Goal: Information Seeking & Learning: Learn about a topic

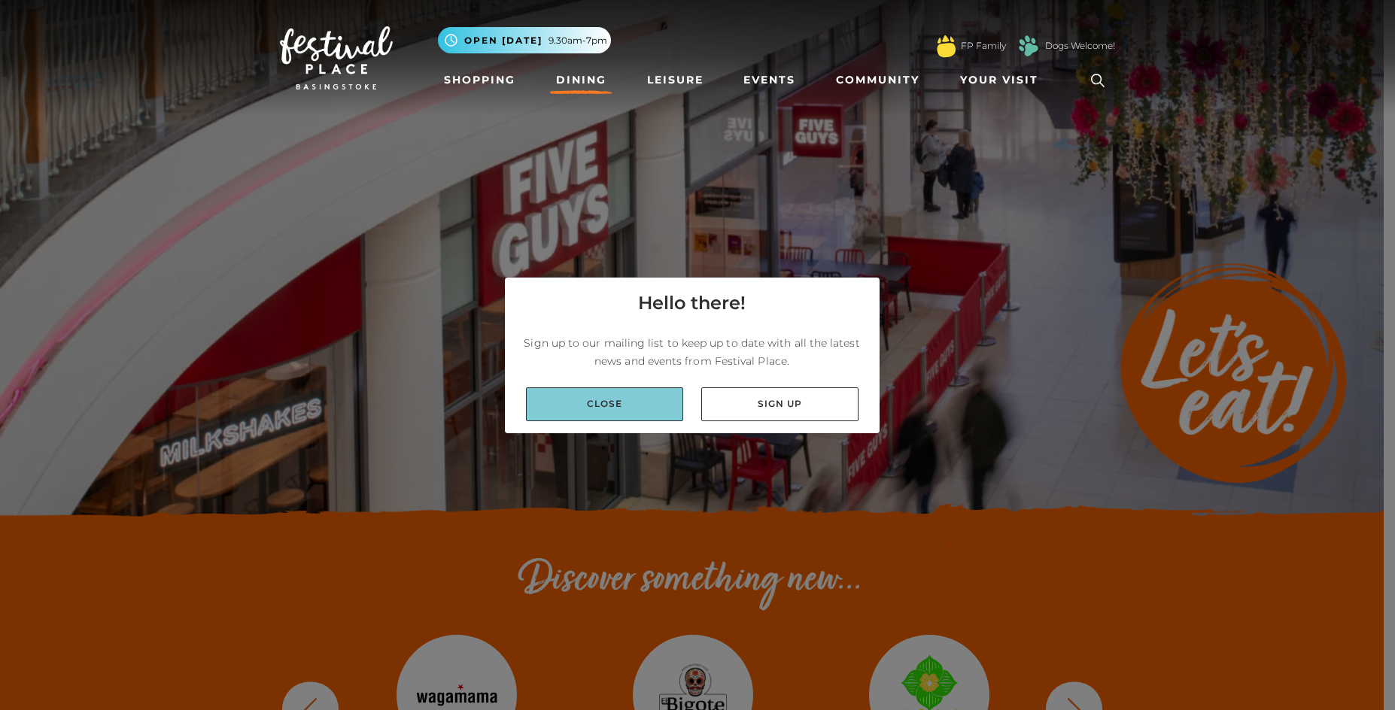
click at [619, 413] on link "Close" at bounding box center [604, 404] width 157 height 34
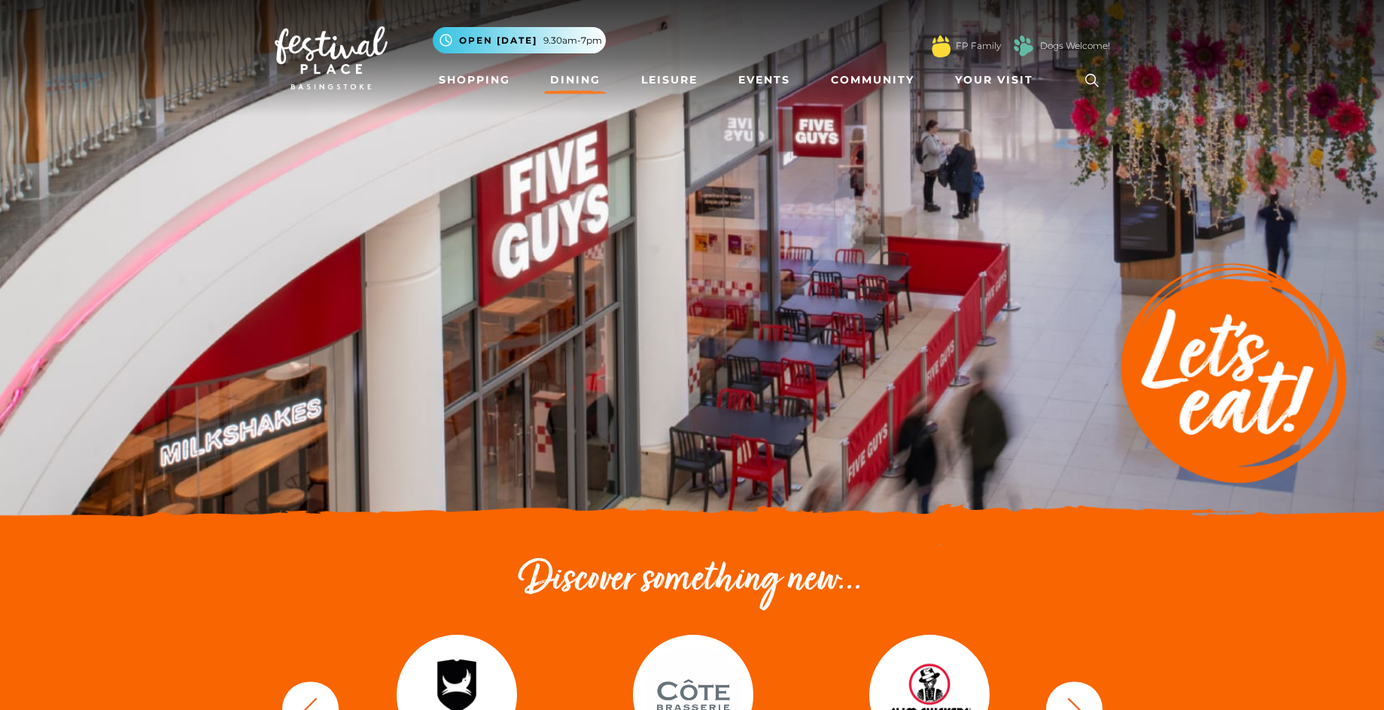
click at [573, 80] on link "Dining" at bounding box center [575, 80] width 62 height 28
click at [567, 80] on link "Dining" at bounding box center [575, 80] width 62 height 28
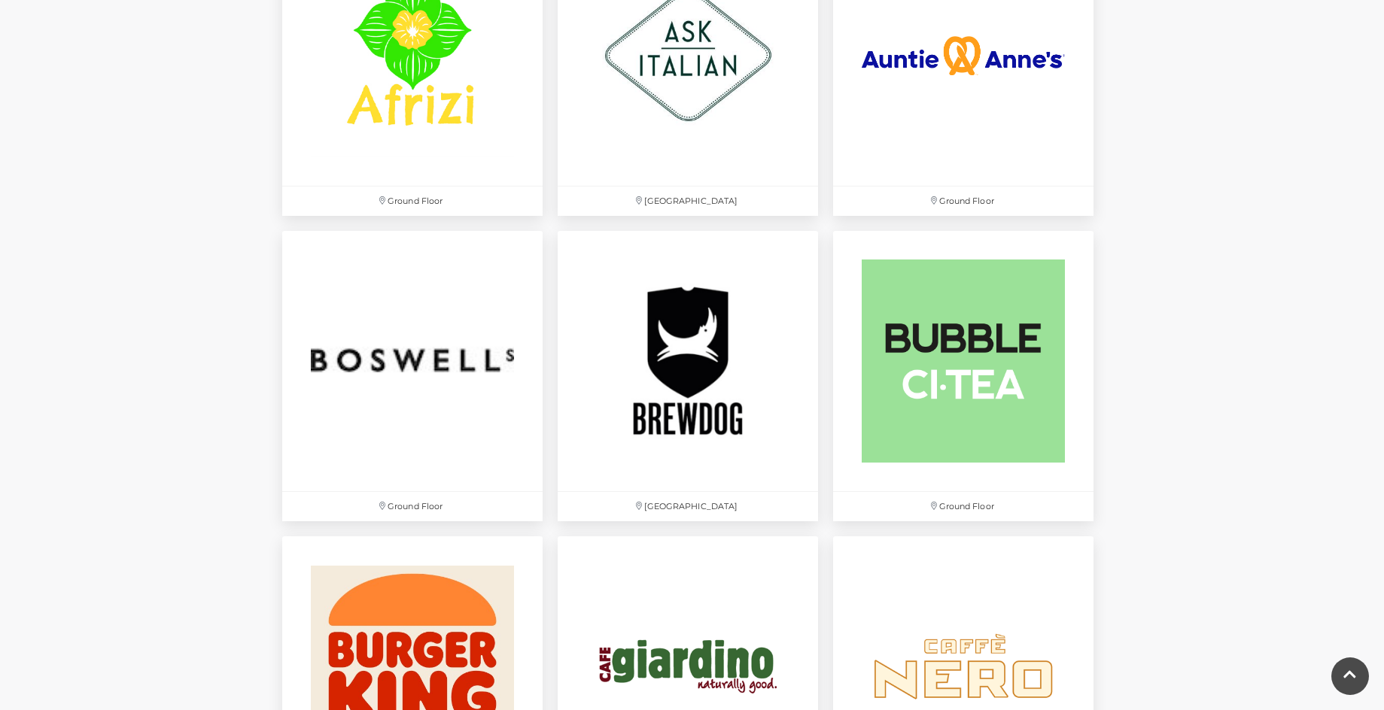
scroll to position [978, 0]
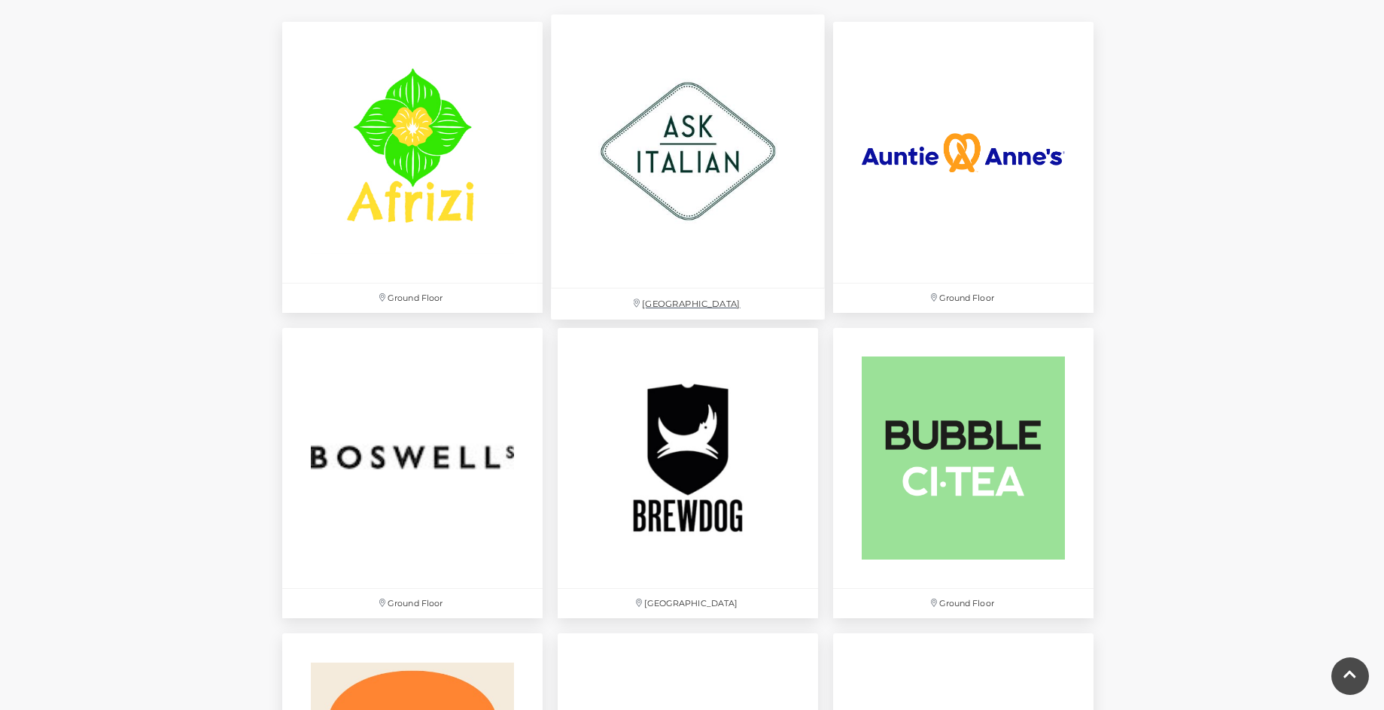
click at [697, 301] on p "Festival Square" at bounding box center [688, 304] width 274 height 31
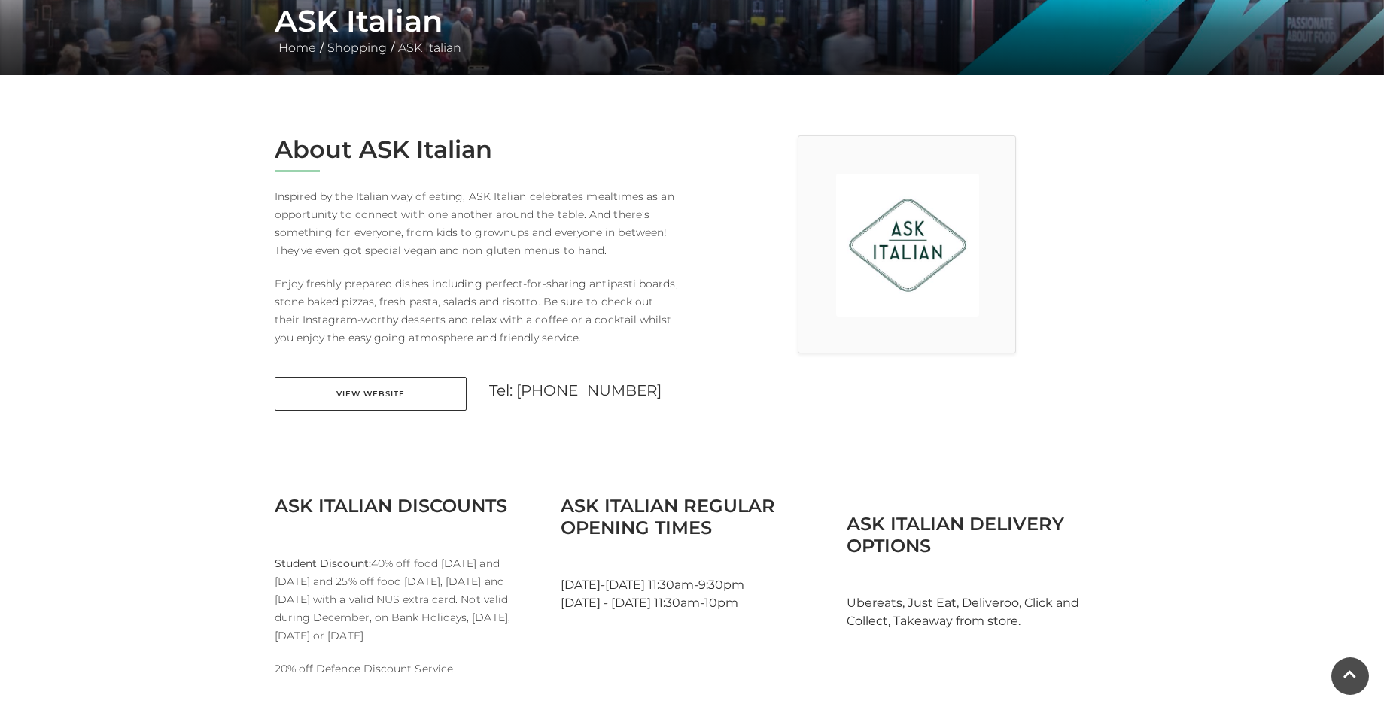
scroll to position [376, 0]
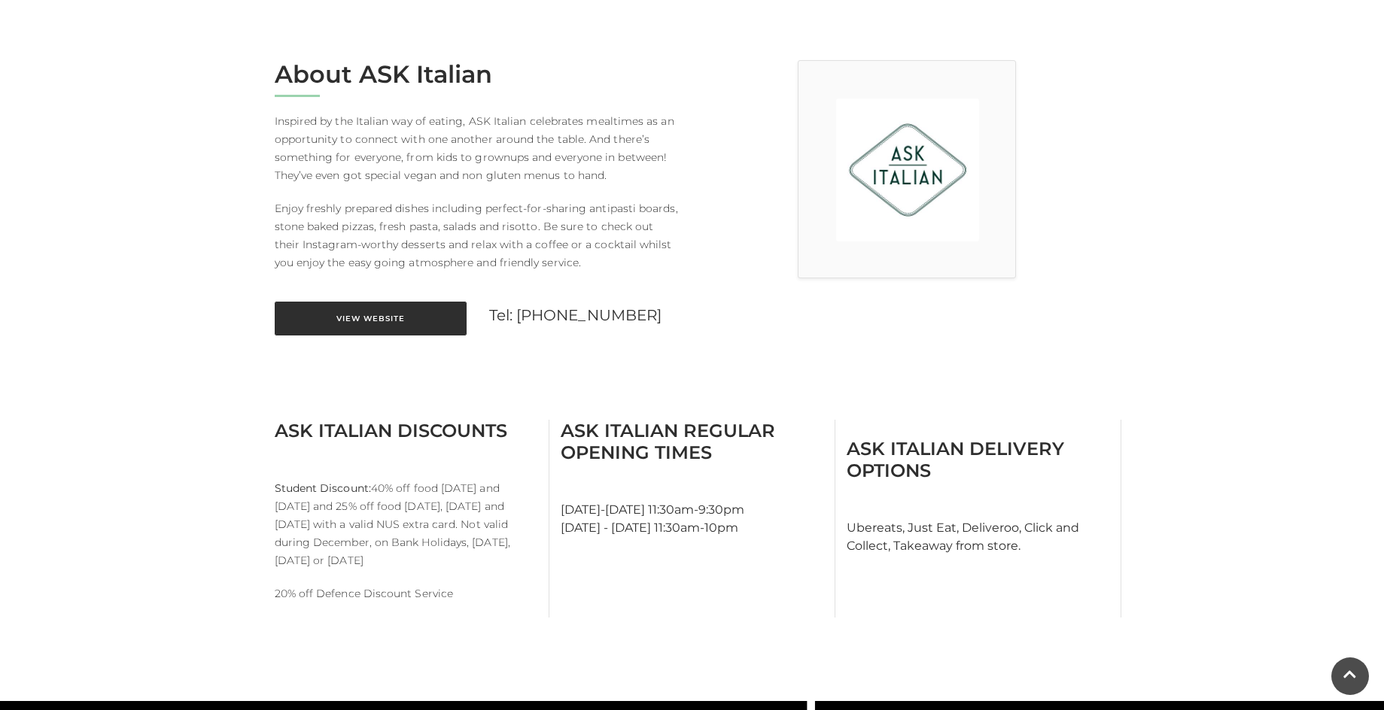
click at [392, 314] on link "View Website" at bounding box center [371, 319] width 192 height 34
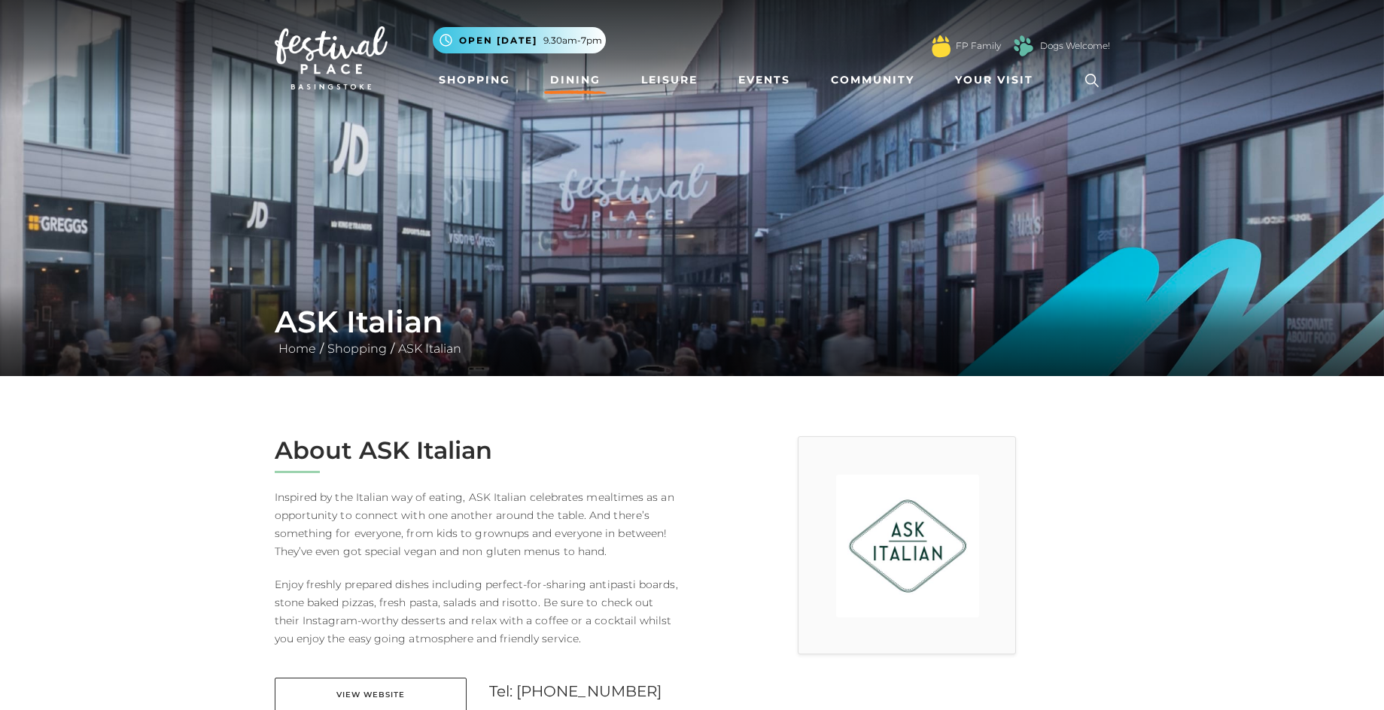
click at [569, 81] on link "Dining" at bounding box center [575, 80] width 62 height 28
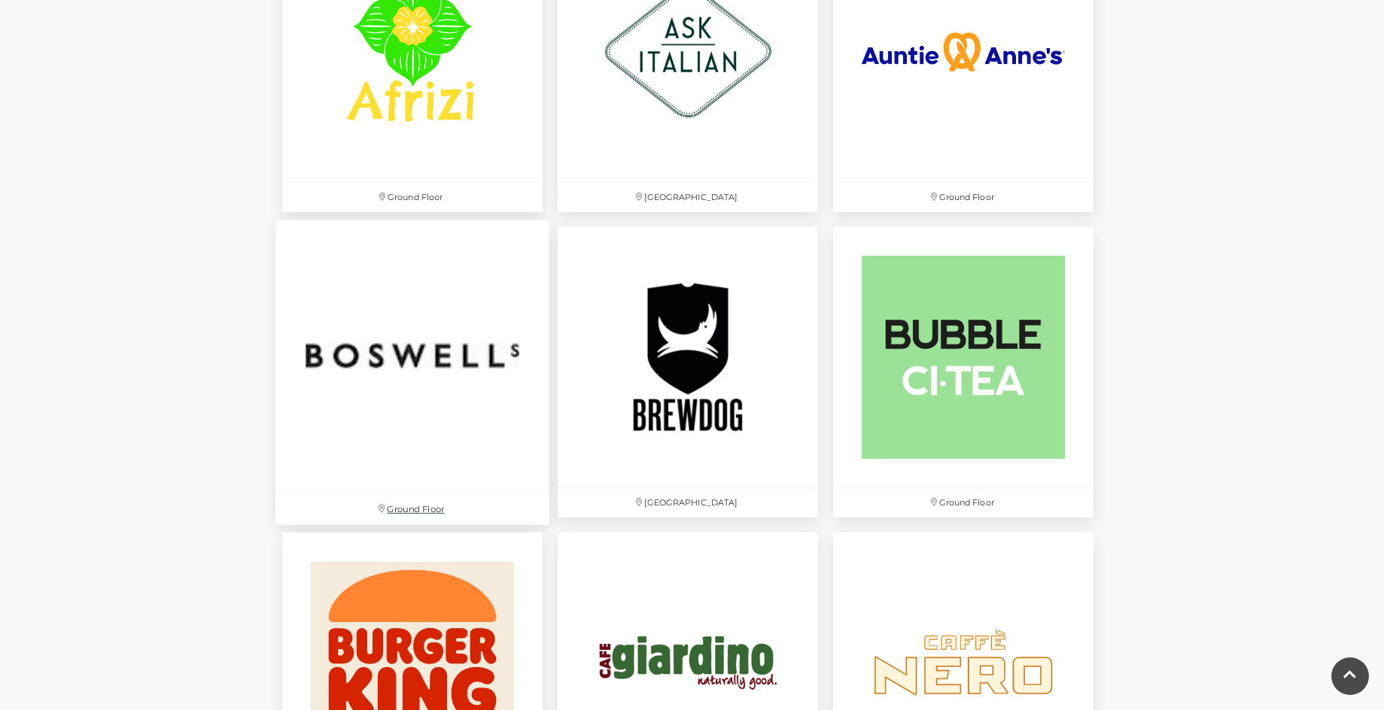
scroll to position [1053, 0]
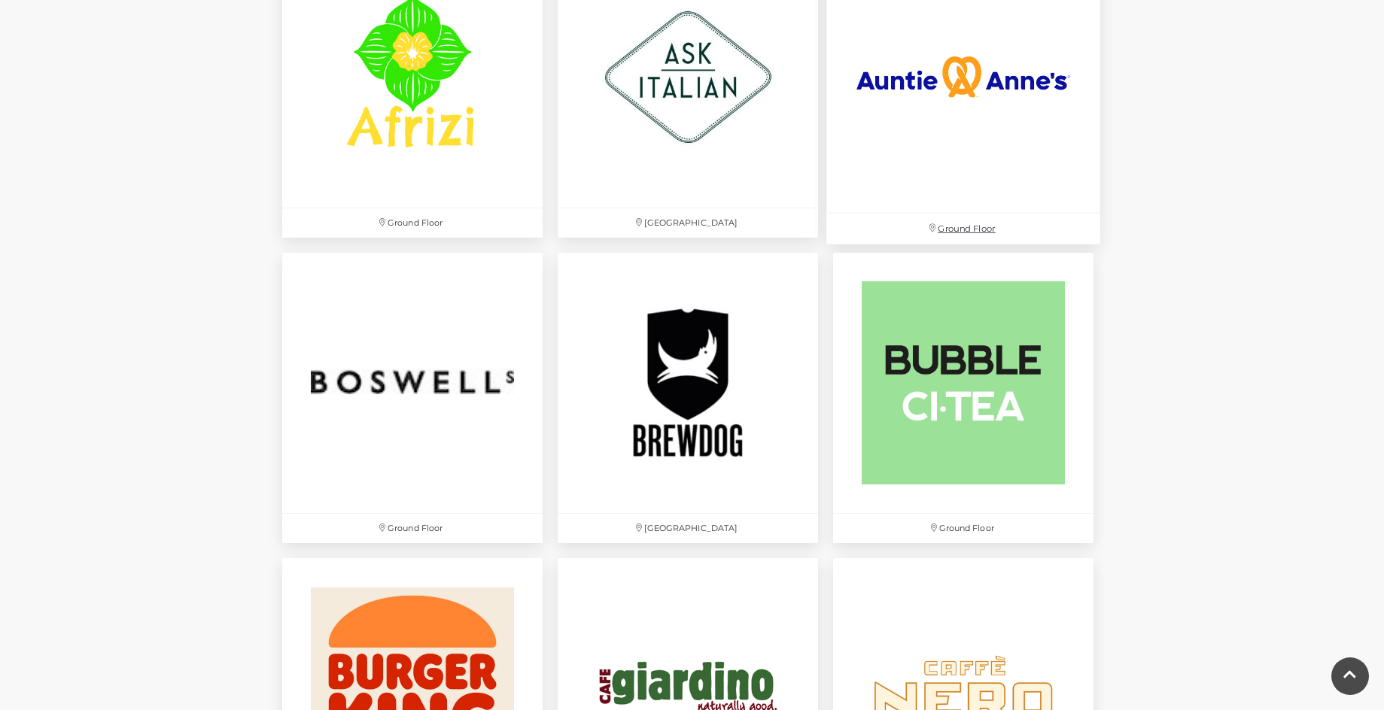
click at [962, 71] on img at bounding box center [963, 77] width 274 height 274
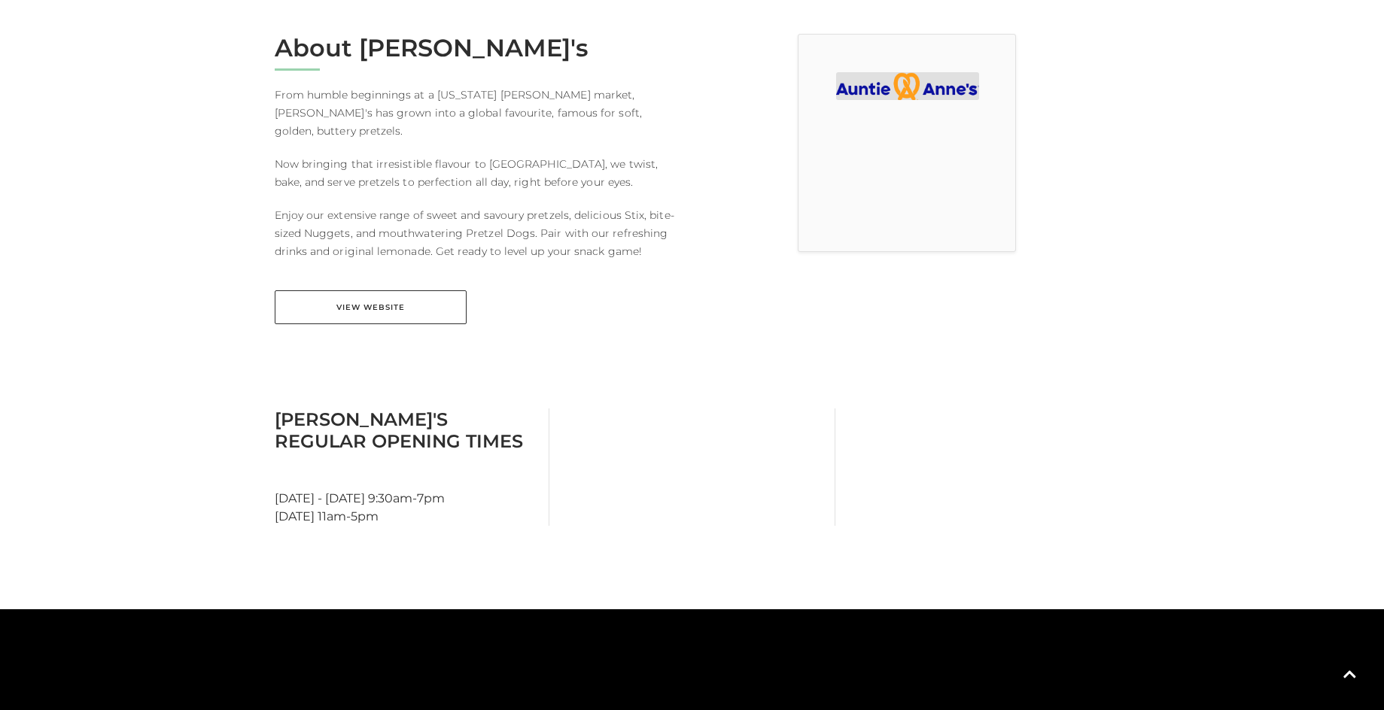
scroll to position [376, 0]
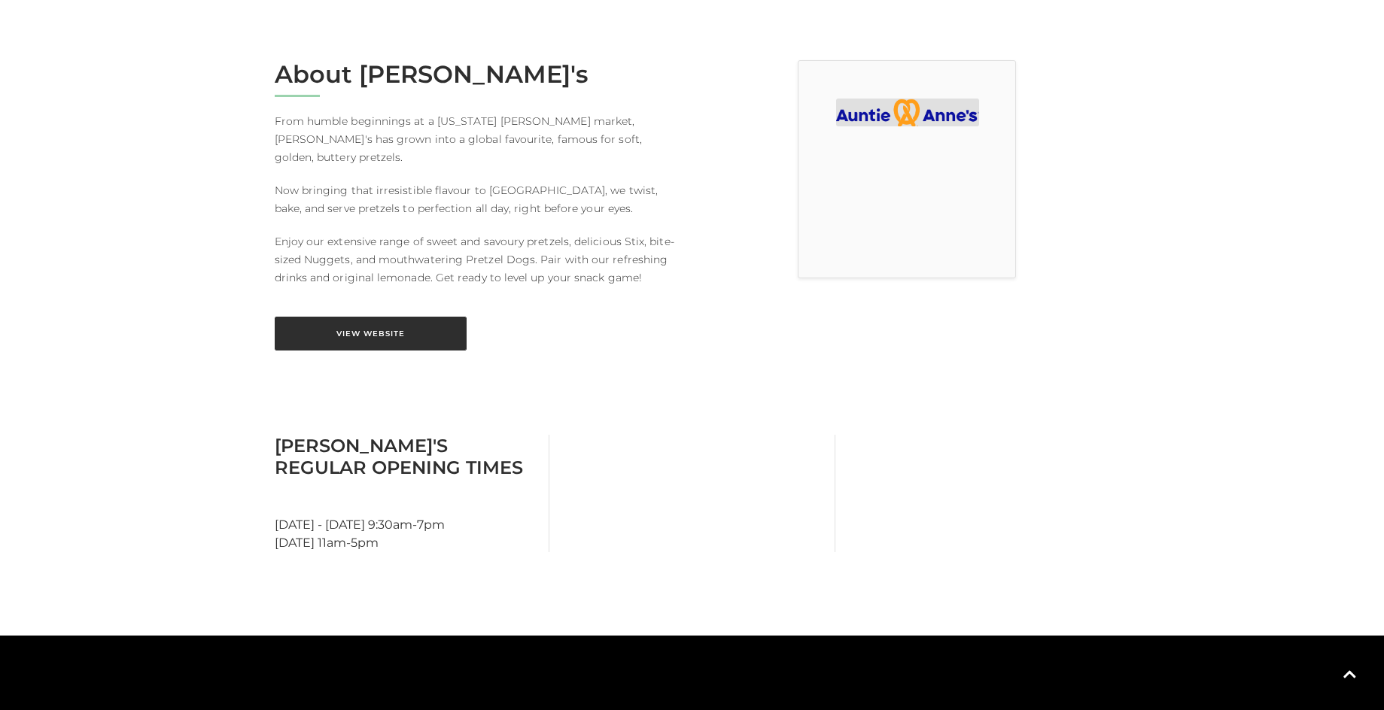
click at [367, 317] on link "View Website" at bounding box center [371, 334] width 192 height 34
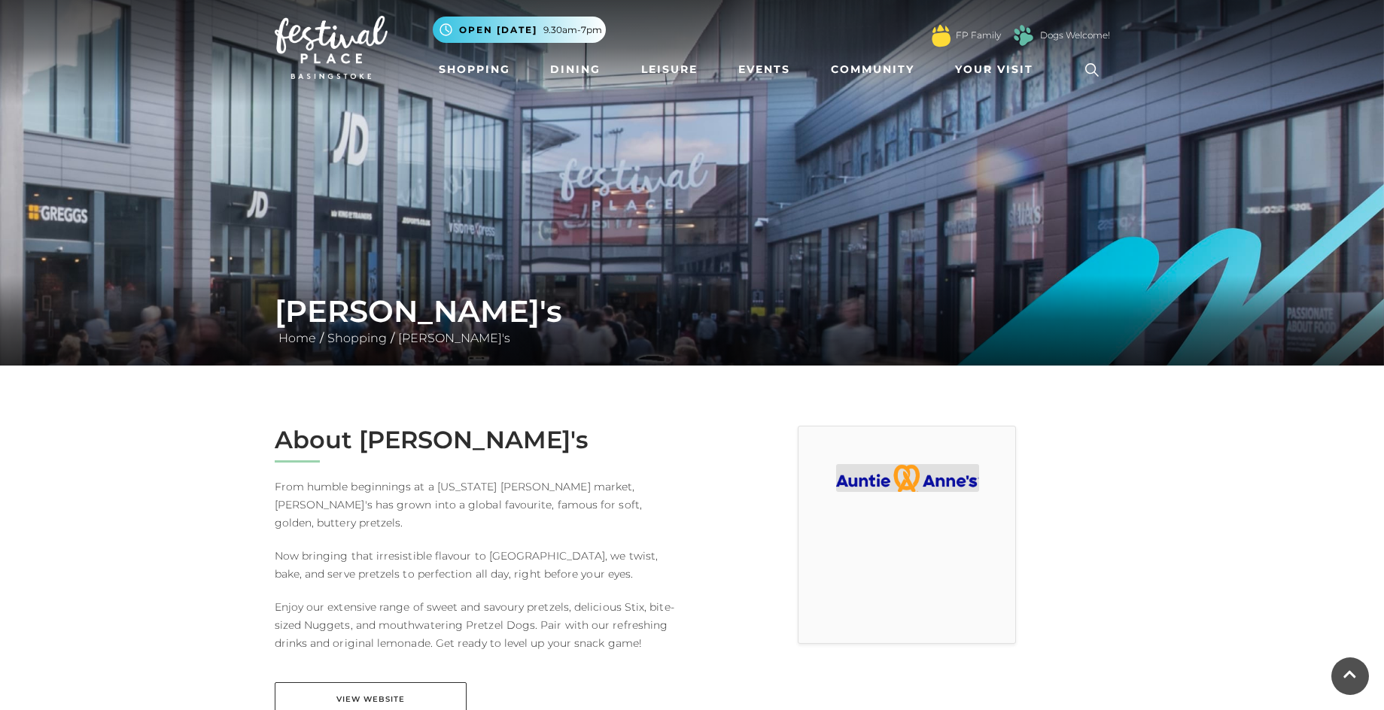
scroll to position [0, 0]
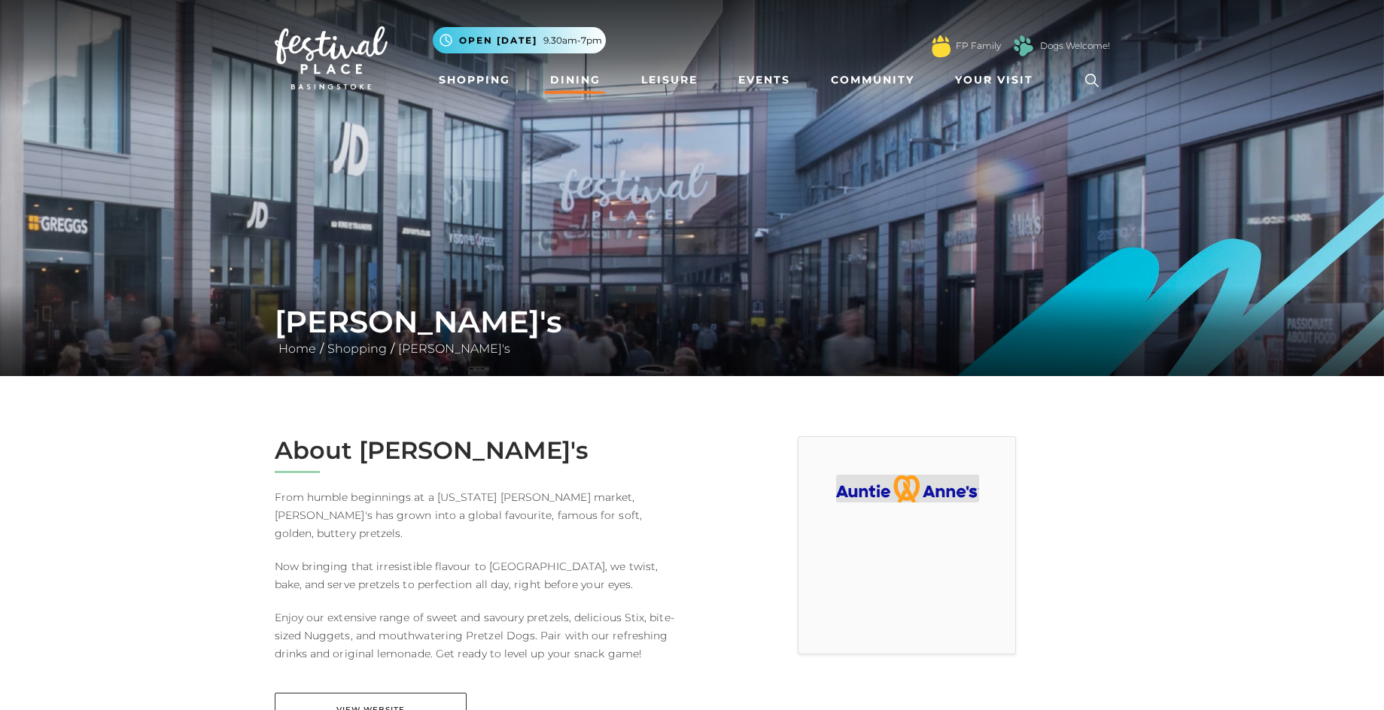
click at [579, 82] on link "Dining" at bounding box center [575, 80] width 62 height 28
click at [573, 77] on link "Dining" at bounding box center [575, 80] width 62 height 28
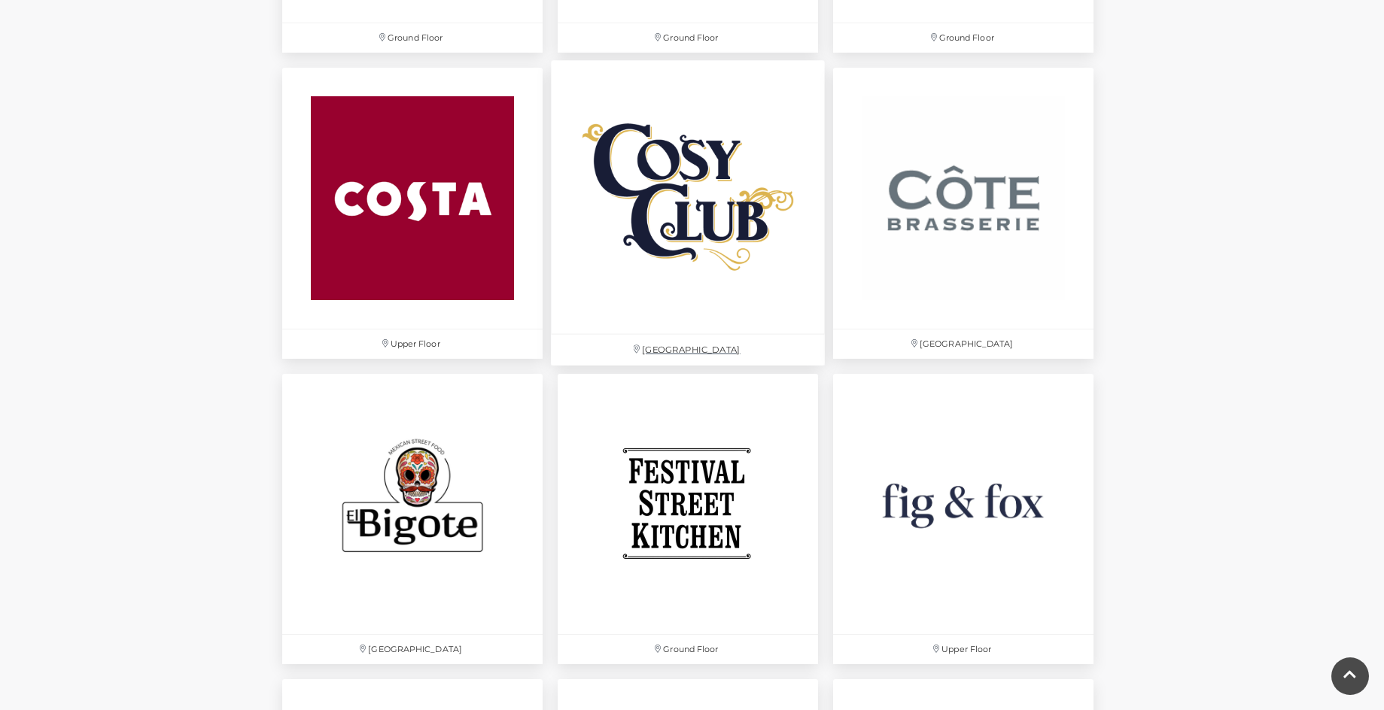
scroll to position [2182, 0]
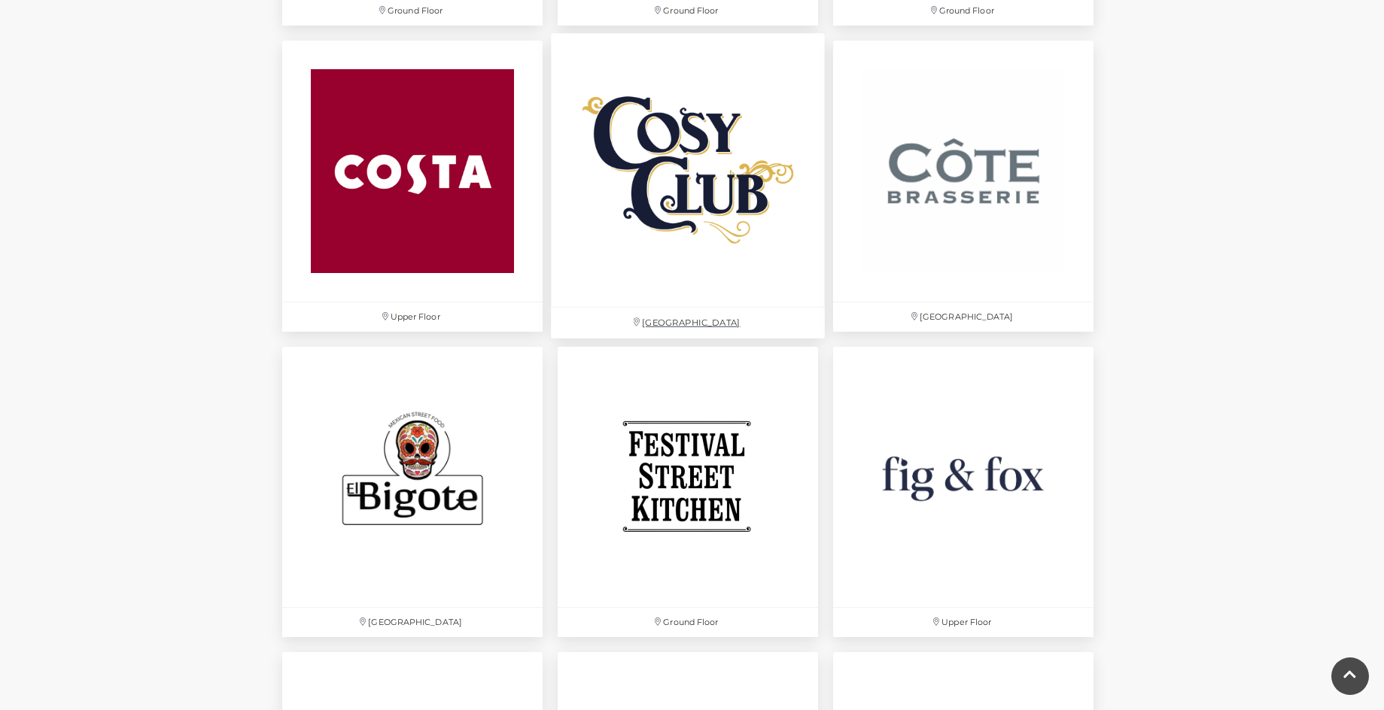
click at [697, 193] on img at bounding box center [688, 171] width 274 height 274
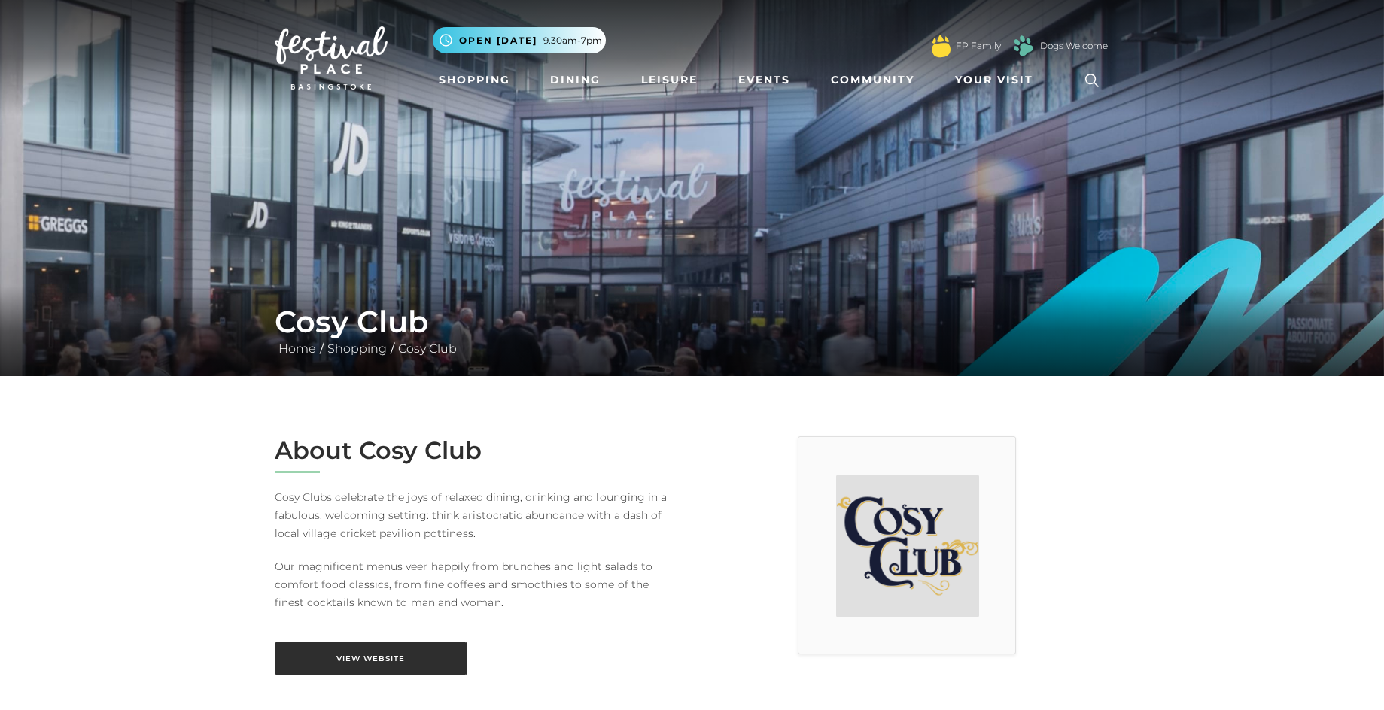
click at [366, 652] on link "View Website" at bounding box center [371, 659] width 192 height 34
